Goal: Obtain resource: Obtain resource

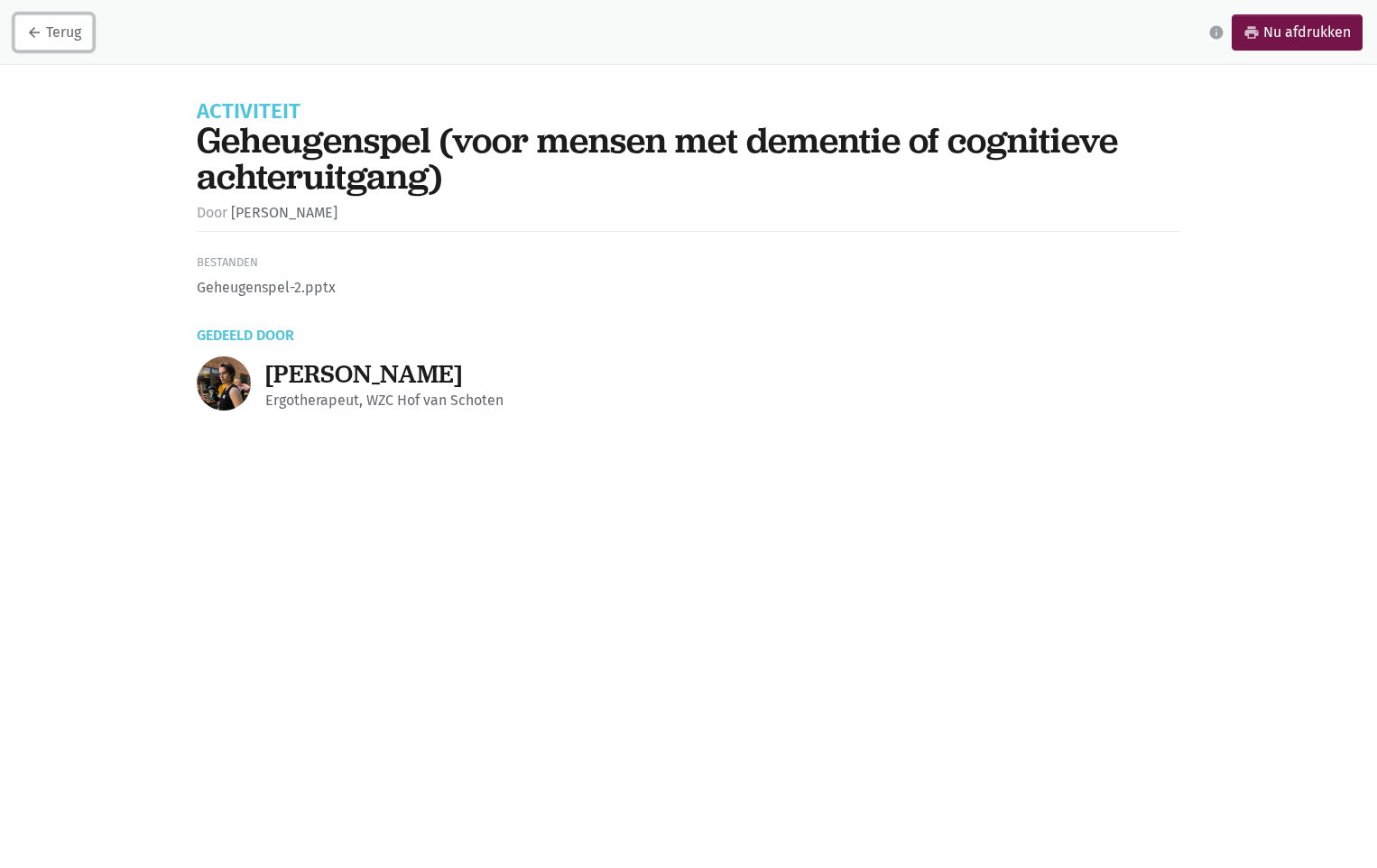
click at [57, 20] on link "arrow_back Terug" at bounding box center [53, 32] width 79 height 36
click at [54, 24] on link "arrow_back Terug" at bounding box center [53, 32] width 79 height 36
